Goal: Find specific page/section: Find specific page/section

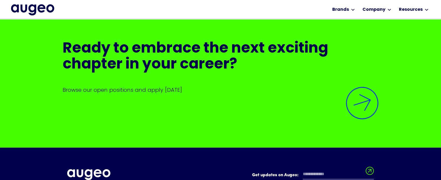
scroll to position [1289, 0]
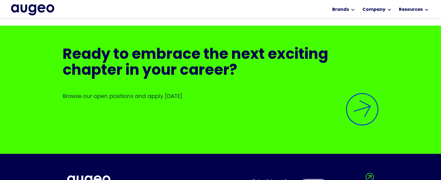
click at [361, 96] on img at bounding box center [362, 109] width 44 height 44
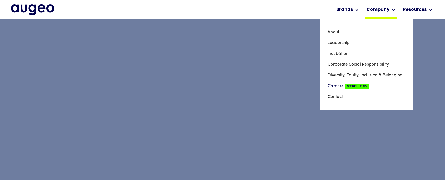
scroll to position [219, 0]
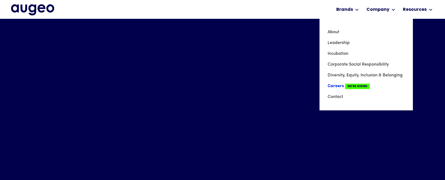
click at [338, 84] on link "Careers We're Hiring" at bounding box center [366, 86] width 77 height 11
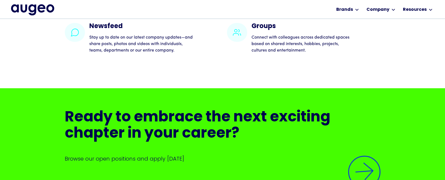
click at [360, 169] on img at bounding box center [364, 172] width 46 height 46
